Goal: Transaction & Acquisition: Register for event/course

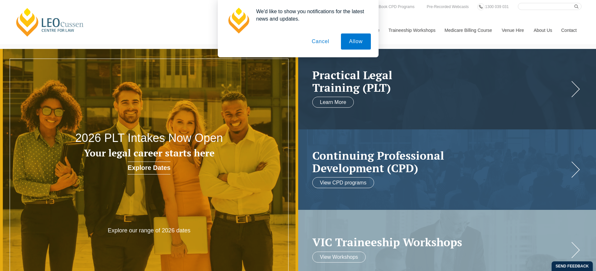
click at [325, 44] on button "Cancel" at bounding box center [321, 41] width 34 height 16
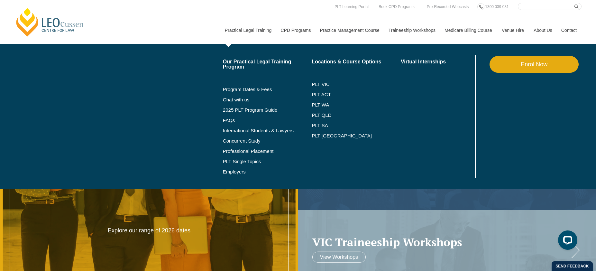
click at [547, 69] on link "Enrol Now" at bounding box center [534, 64] width 89 height 17
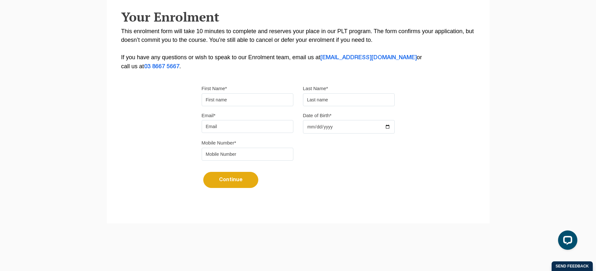
scroll to position [137, 0]
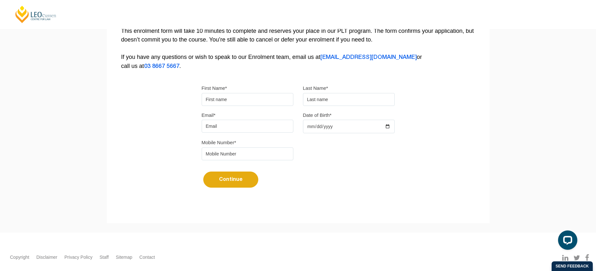
click at [247, 102] on input "First Name*" at bounding box center [248, 99] width 92 height 13
